Goal: Information Seeking & Learning: Learn about a topic

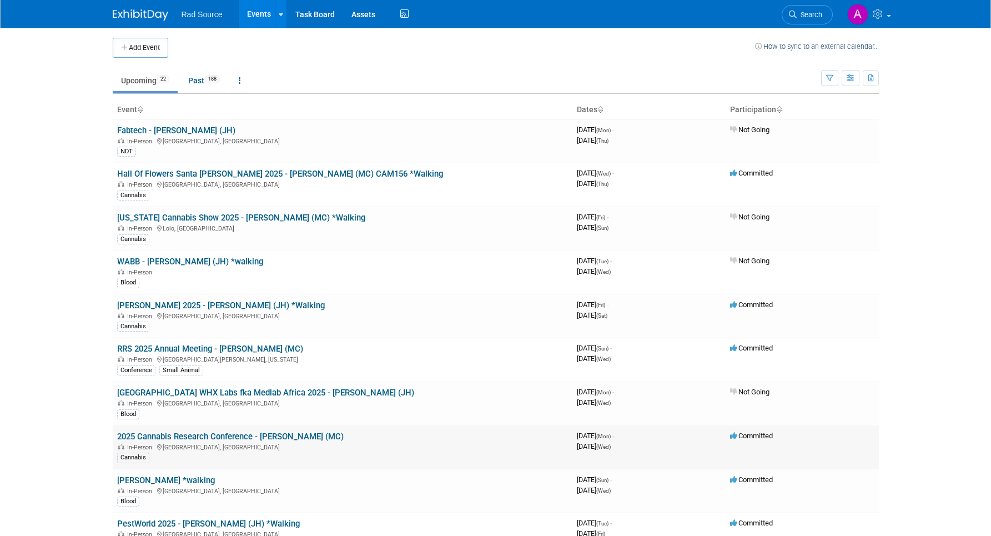
scroll to position [2, 0]
click at [264, 435] on link "2025 Cannabis Research Conference - [PERSON_NAME] (MC)" at bounding box center [230, 435] width 226 height 10
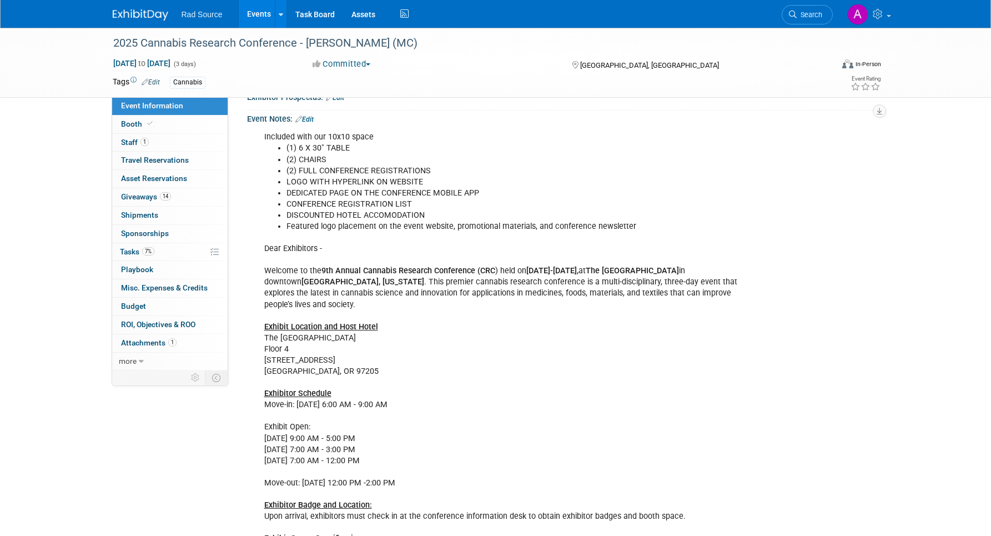
scroll to position [276, 0]
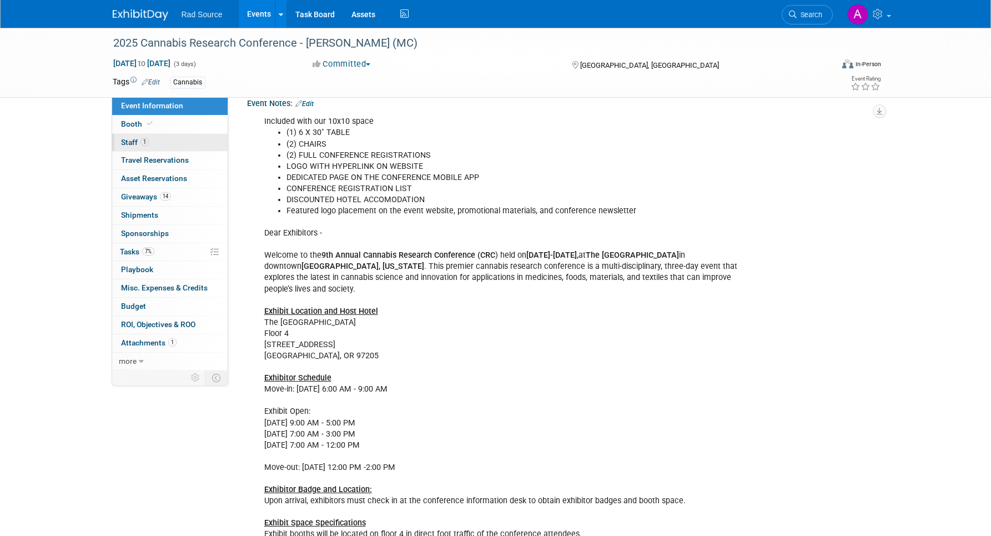
click at [148, 139] on span "1" at bounding box center [144, 142] width 8 height 8
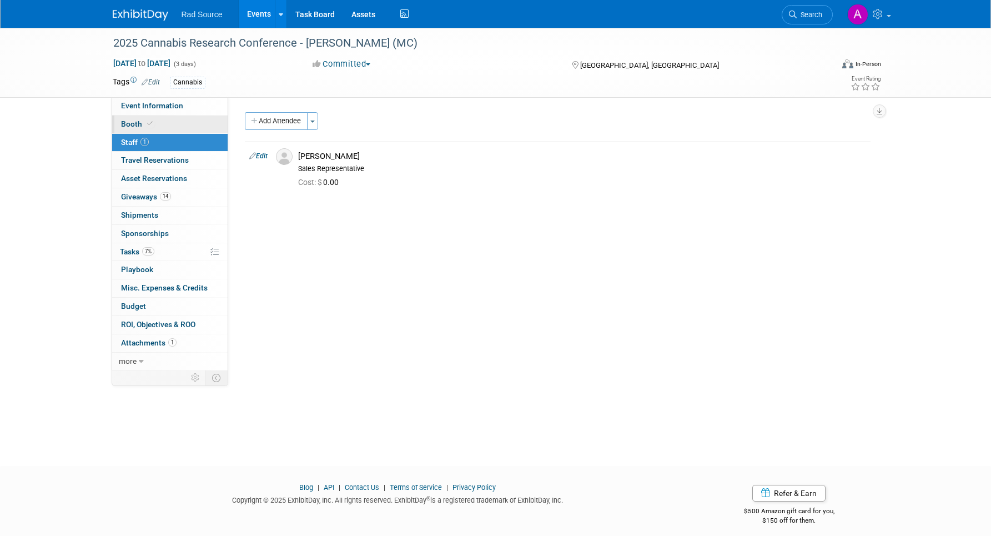
click at [186, 119] on link "Booth" at bounding box center [169, 124] width 115 height 18
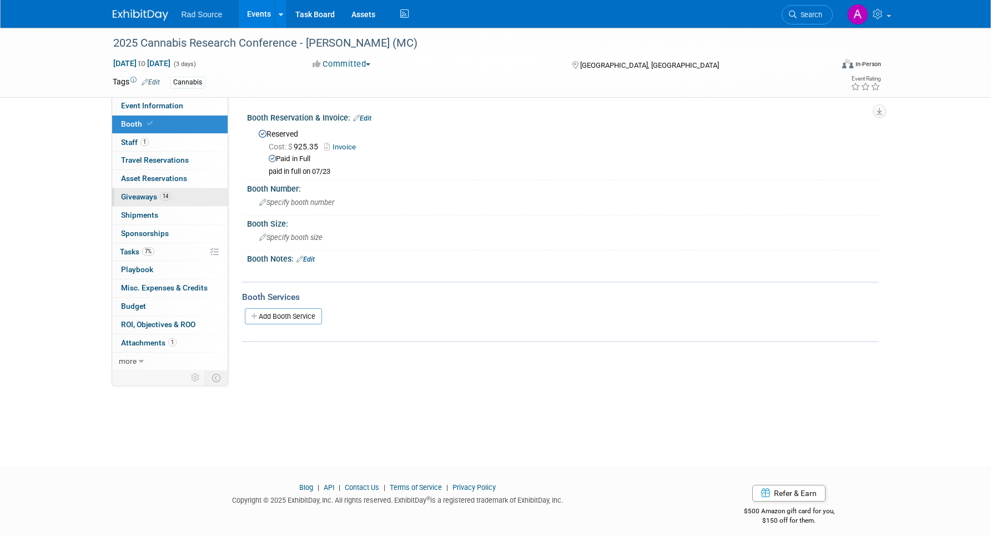
click at [180, 199] on link "14 Giveaways 14" at bounding box center [169, 197] width 115 height 18
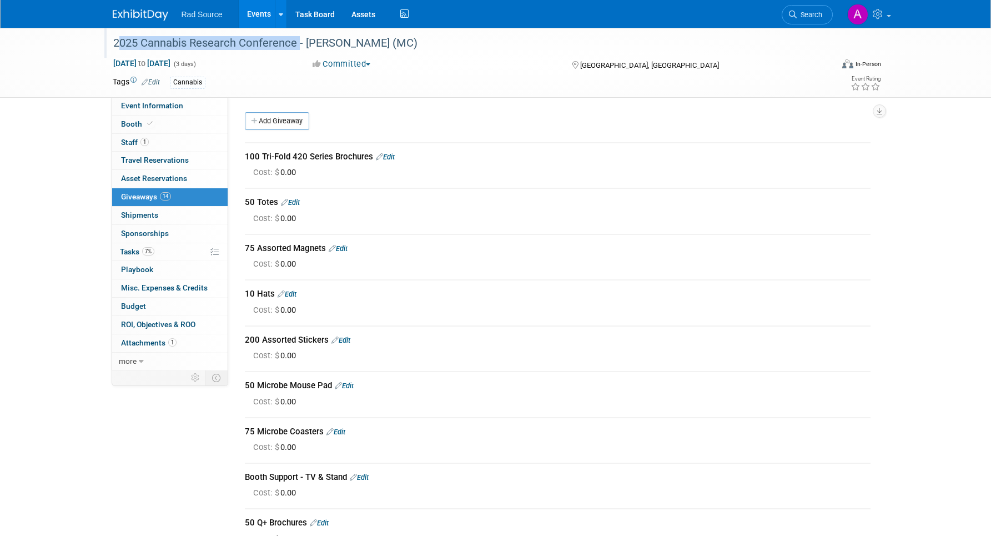
drag, startPoint x: 114, startPoint y: 43, endPoint x: 296, endPoint y: 44, distance: 182.0
click at [296, 44] on div "2025 Cannabis Research Conference - [PERSON_NAME] (MC)" at bounding box center [462, 43] width 706 height 20
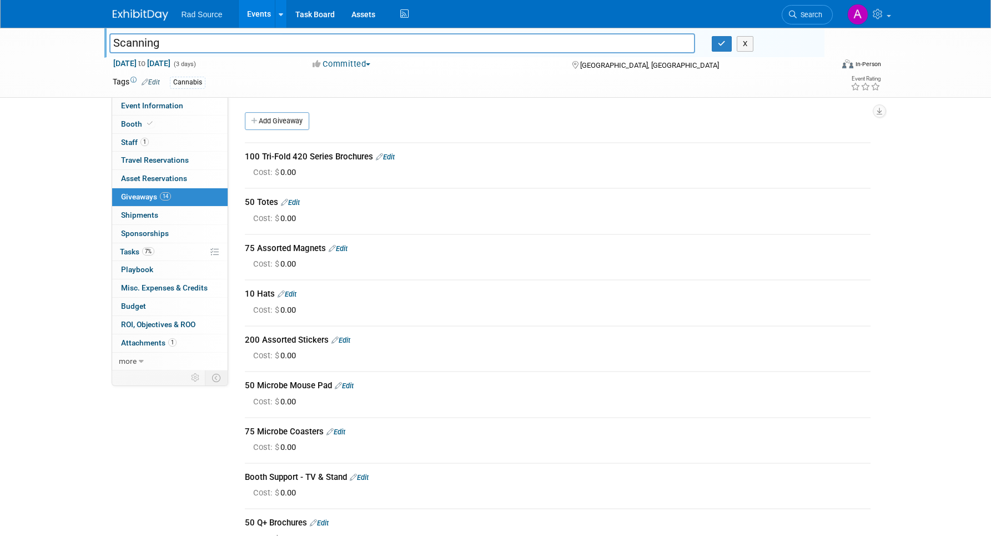
click at [230, 38] on input "Scanning" at bounding box center [402, 42] width 586 height 19
drag, startPoint x: 297, startPoint y: 44, endPoint x: 99, endPoint y: 46, distance: 197.6
click at [99, 46] on div "2025 Cannabis Research Conference - Jason (MC) Scanning X Oct 6, 2025 to Oct 8,…" at bounding box center [495, 63] width 991 height 70
type input "2025 Cannabis Research Conference - [PERSON_NAME] (MC)"
click at [169, 143] on link "1 Staff 1" at bounding box center [169, 143] width 115 height 18
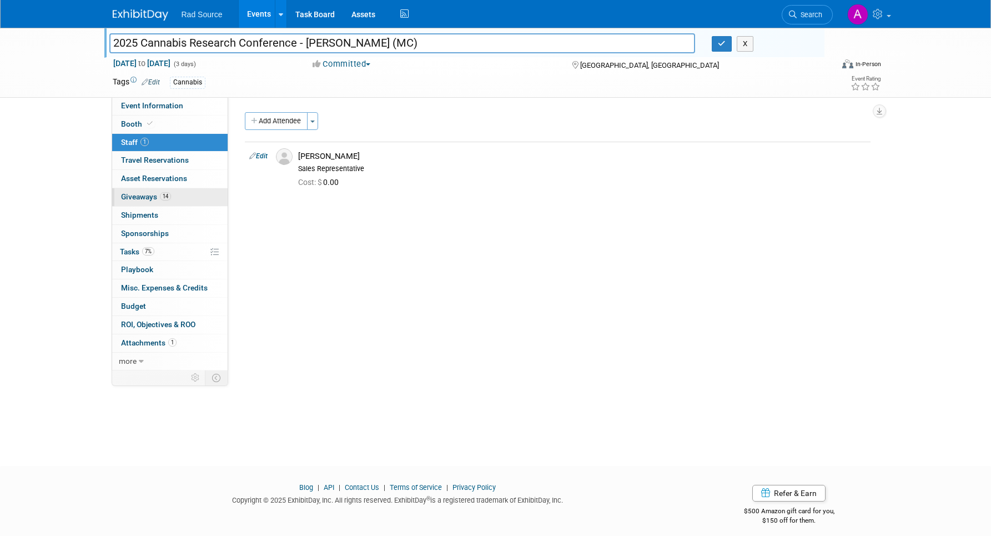
click at [169, 195] on span "14" at bounding box center [165, 196] width 11 height 8
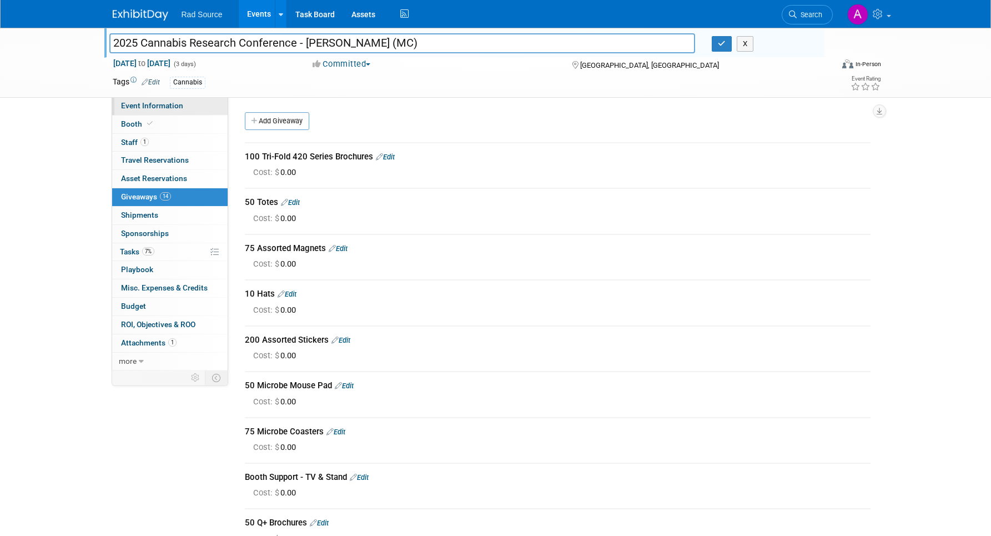
click at [176, 109] on span "Event Information" at bounding box center [152, 105] width 62 height 9
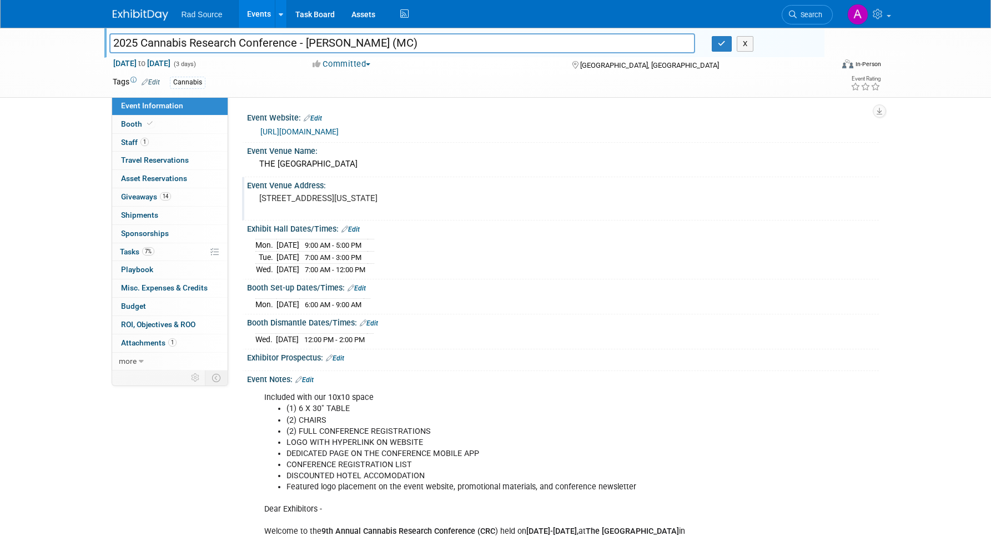
drag, startPoint x: 260, startPoint y: 206, endPoint x: 338, endPoint y: 207, distance: 78.3
click at [338, 203] on pre "614 SW 11th AVE PORTLAND, OREGON 97205" at bounding box center [378, 198] width 239 height 10
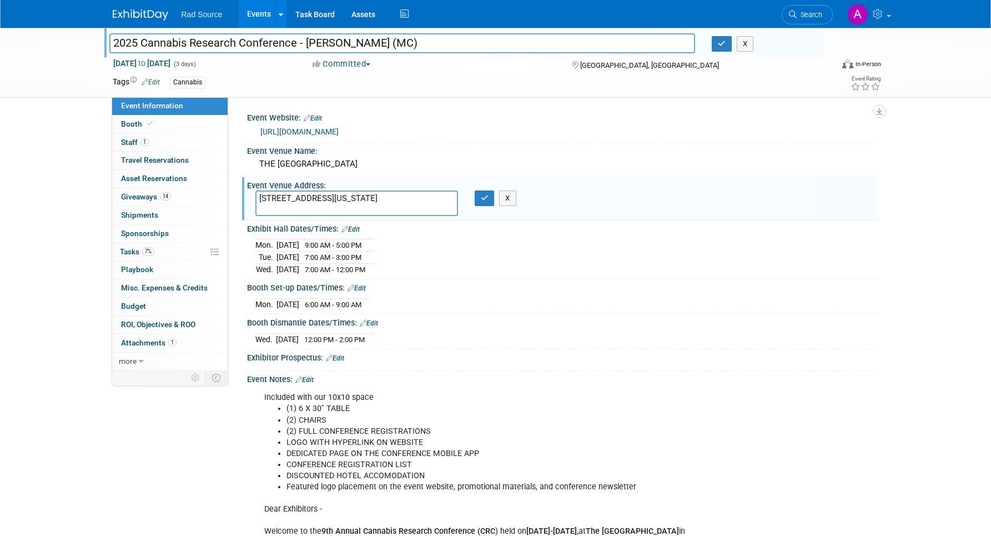
click at [168, 147] on link "1 Staff 1" at bounding box center [169, 143] width 115 height 18
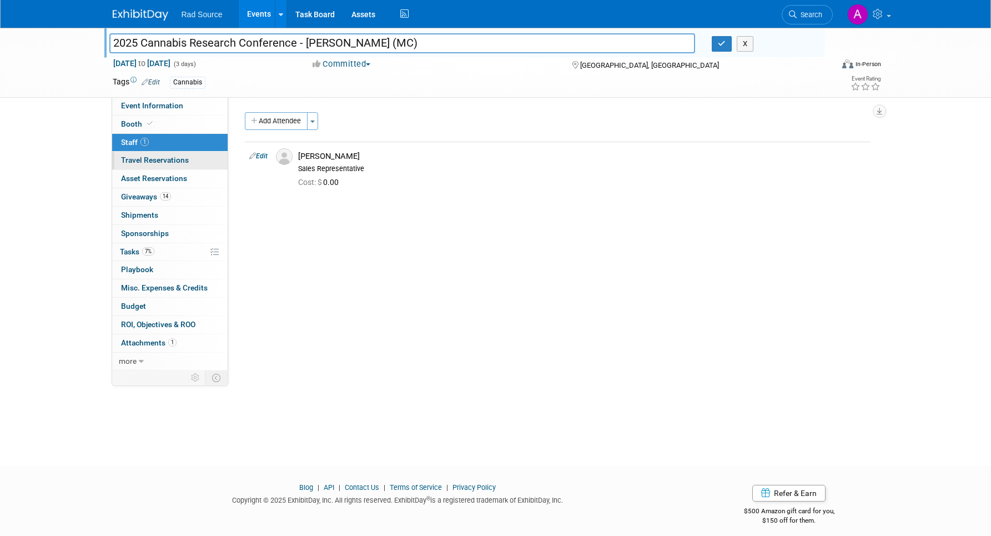
click at [144, 166] on link "0 Travel Reservations 0" at bounding box center [169, 161] width 115 height 18
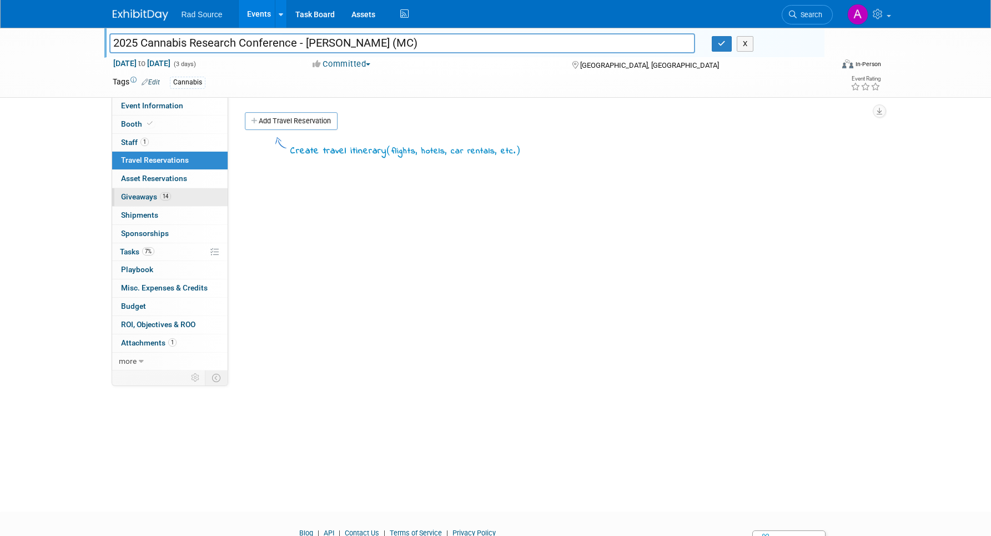
click at [153, 198] on span "Giveaways 14" at bounding box center [146, 196] width 50 height 9
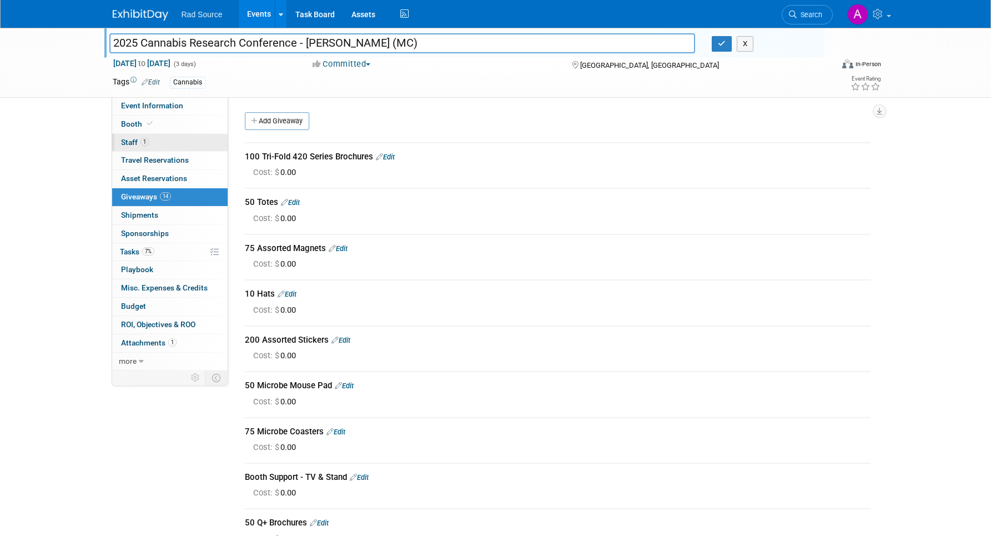
click at [142, 140] on span "1" at bounding box center [144, 142] width 8 height 8
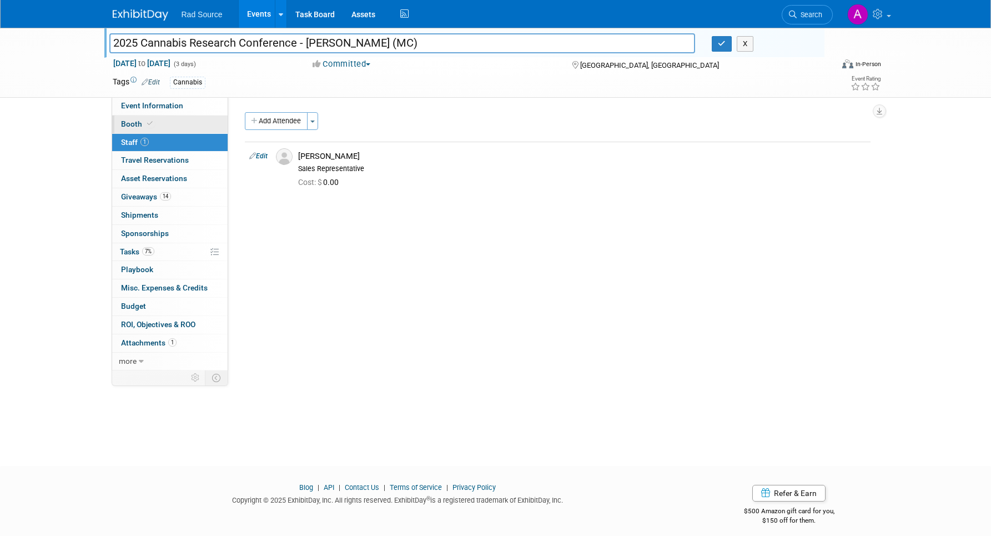
click at [176, 130] on link "Booth" at bounding box center [169, 124] width 115 height 18
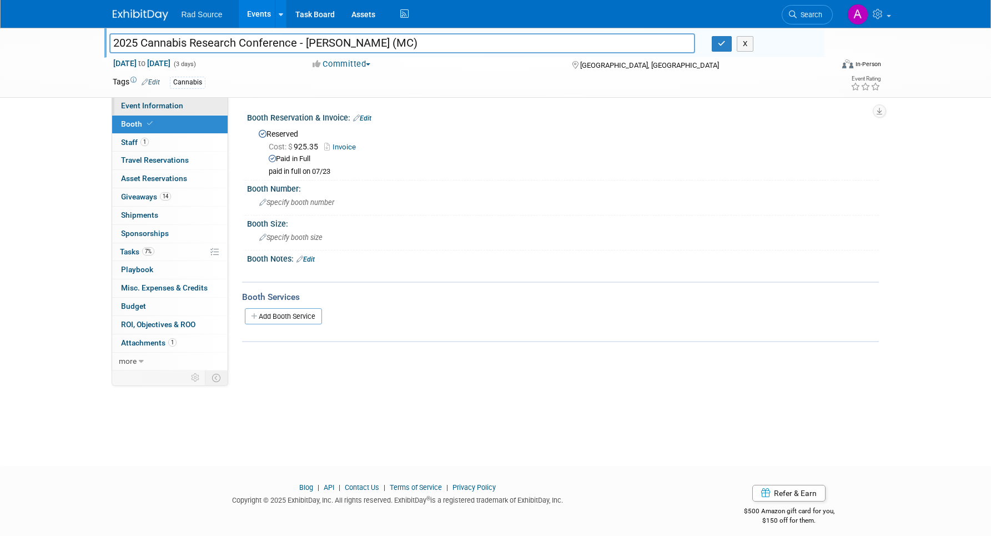
click at [185, 114] on link "Event Information" at bounding box center [169, 106] width 115 height 18
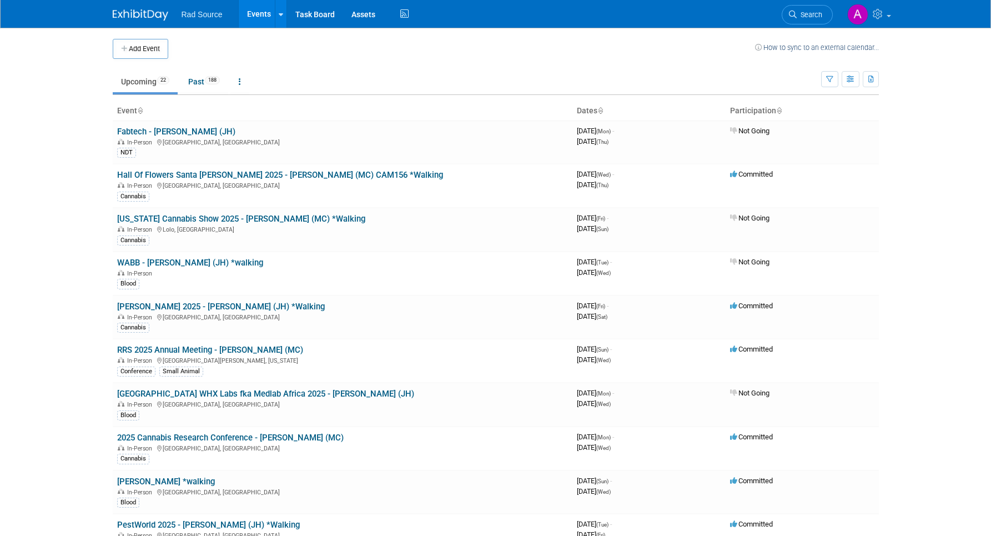
scroll to position [301, 0]
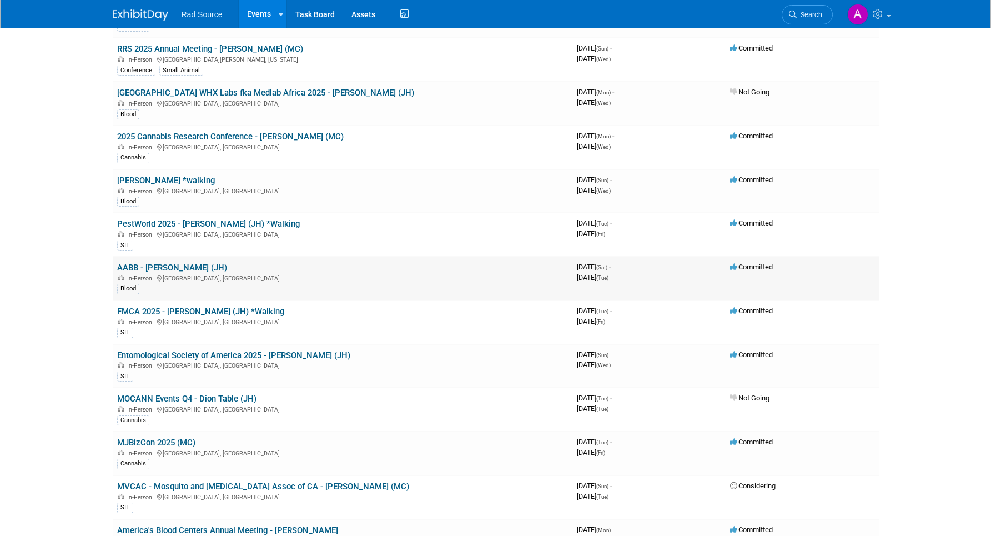
click at [172, 266] on link "AABB - [PERSON_NAME] (JH)" at bounding box center [172, 268] width 110 height 10
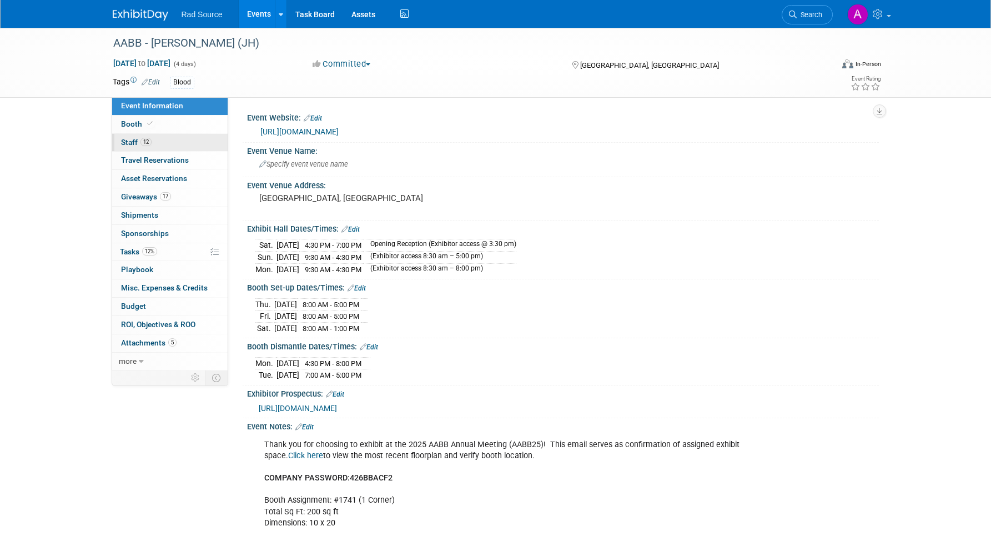
click at [156, 147] on link "12 Staff 12" at bounding box center [169, 143] width 115 height 18
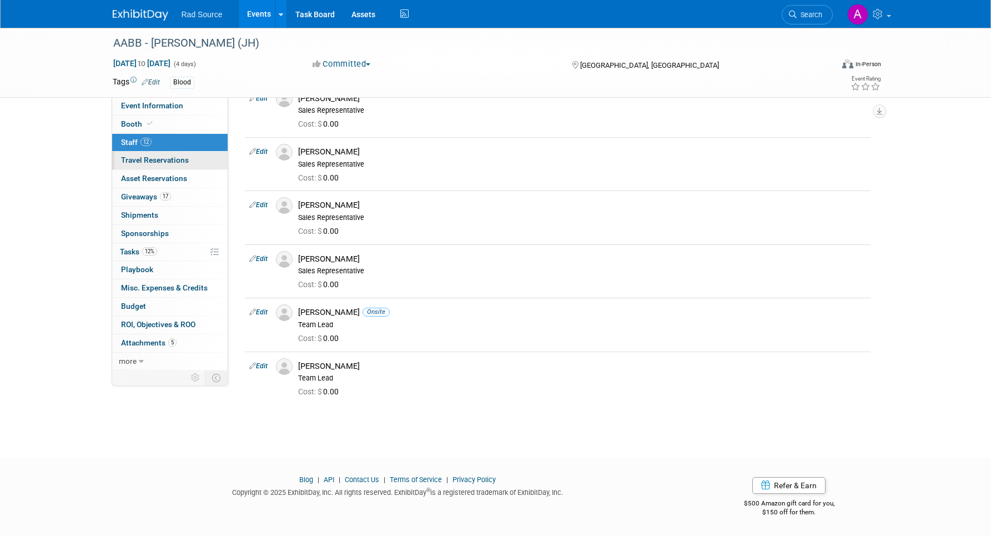
scroll to position [274, 0]
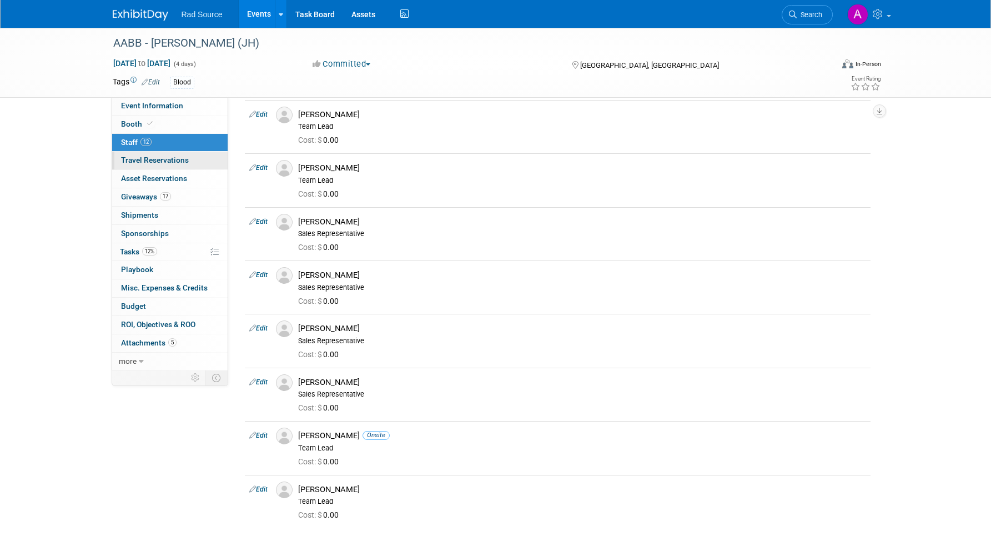
click at [168, 158] on span "Travel Reservations 0" at bounding box center [155, 159] width 68 height 9
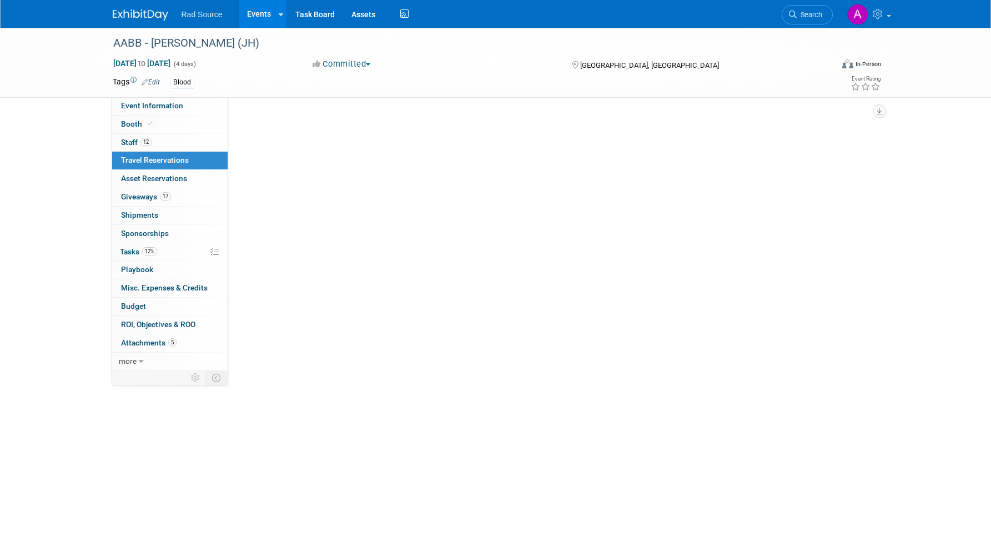
scroll to position [0, 0]
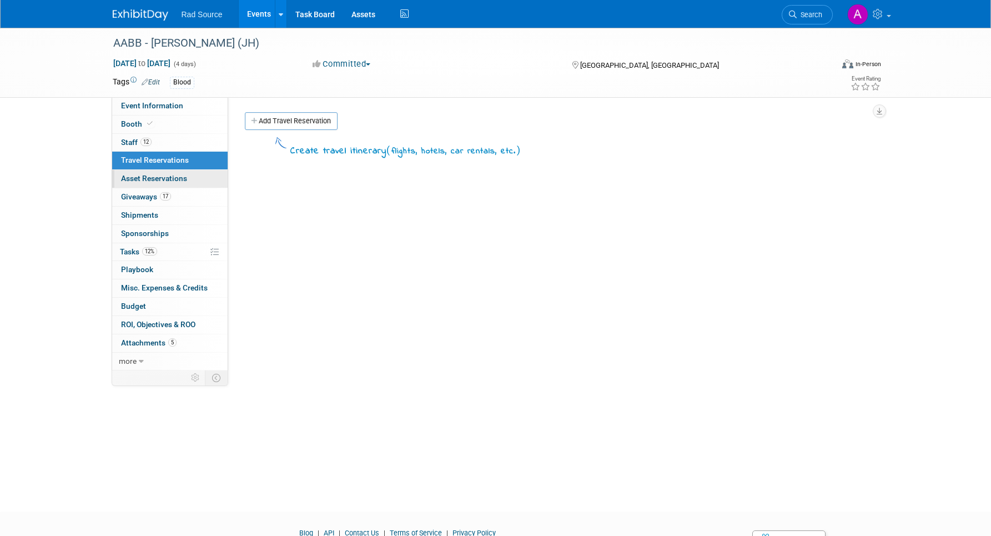
click at [175, 173] on link "0 Asset Reservations 0" at bounding box center [169, 179] width 115 height 18
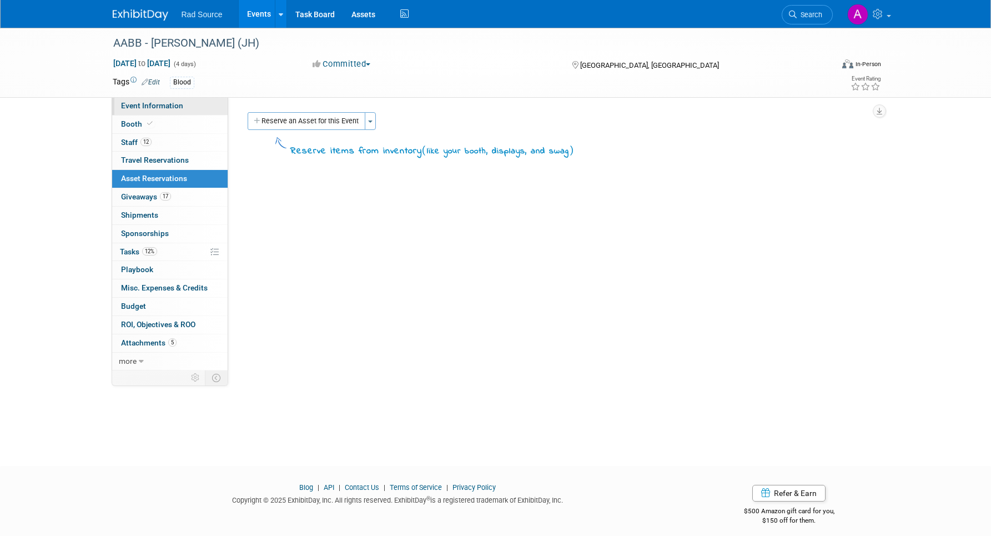
click at [164, 100] on link "Event Information" at bounding box center [169, 106] width 115 height 18
